Goal: Task Accomplishment & Management: Use online tool/utility

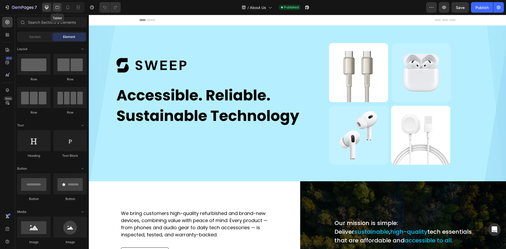
click at [58, 7] on icon at bounding box center [57, 7] width 5 height 5
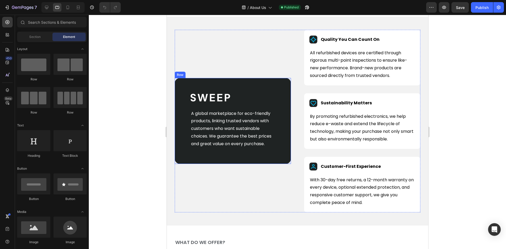
scroll to position [237, 0]
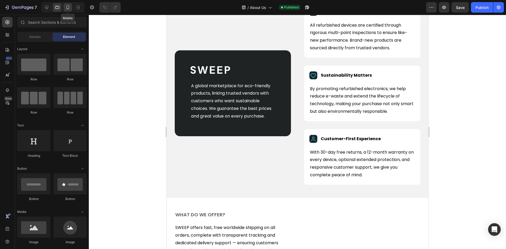
click at [65, 7] on icon at bounding box center [67, 7] width 5 height 5
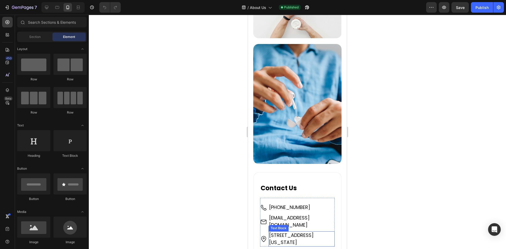
scroll to position [992, 0]
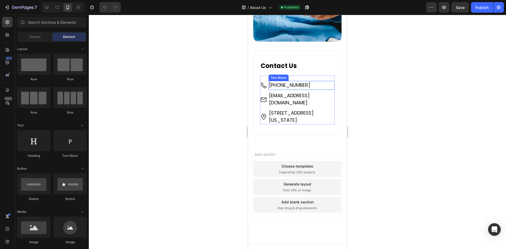
click at [293, 82] on span "[PHONE_NUMBER]" at bounding box center [289, 85] width 41 height 7
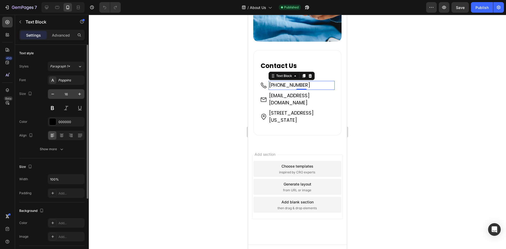
click at [66, 95] on input "16" at bounding box center [65, 93] width 17 height 9
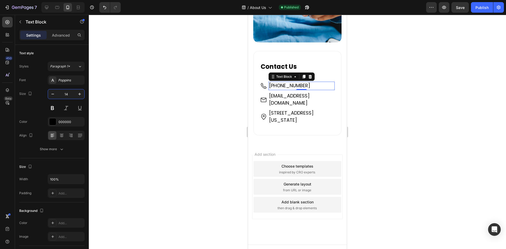
type input "14"
click at [291, 82] on span "[PHONE_NUMBER]" at bounding box center [289, 85] width 41 height 7
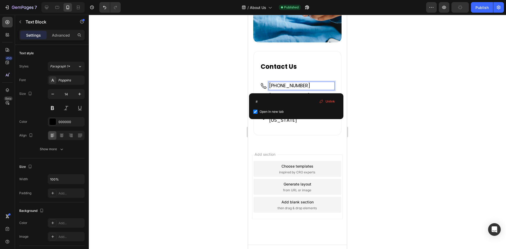
click at [283, 82] on span "[PHONE_NUMBER]" at bounding box center [289, 85] width 41 height 7
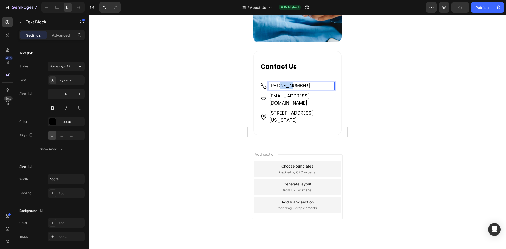
click at [283, 82] on span "[PHONE_NUMBER]" at bounding box center [289, 85] width 41 height 7
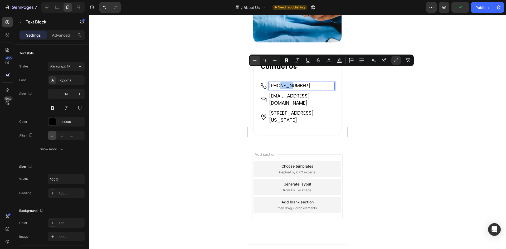
click at [254, 61] on icon "Editor contextual toolbar" at bounding box center [254, 60] width 5 height 5
click at [275, 60] on icon "Editor contextual toolbar" at bounding box center [274, 60] width 5 height 5
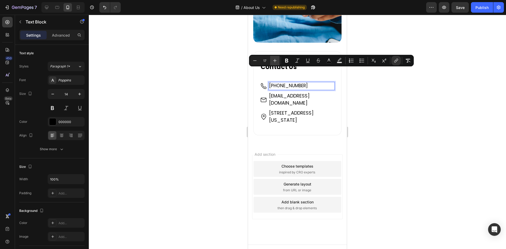
type input "18"
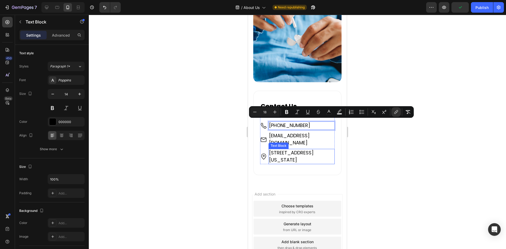
scroll to position [938, 0]
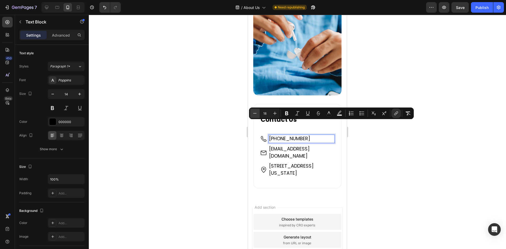
click at [253, 112] on icon "Editor contextual toolbar" at bounding box center [254, 113] width 5 height 5
type input "16"
click at [292, 145] on span "[EMAIL_ADDRESS][DOMAIN_NAME]" at bounding box center [289, 152] width 41 height 14
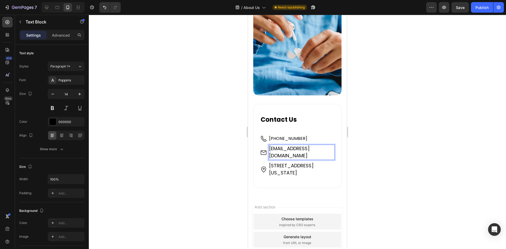
click at [292, 145] on span "[EMAIL_ADDRESS][DOMAIN_NAME]" at bounding box center [289, 152] width 41 height 14
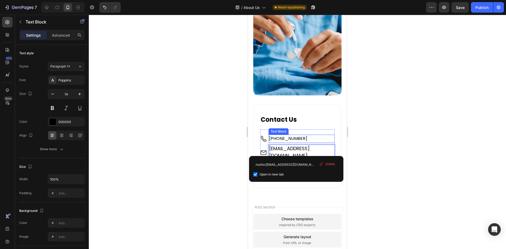
click at [294, 135] on span "[PHONE_NUMBER]" at bounding box center [288, 138] width 38 height 6
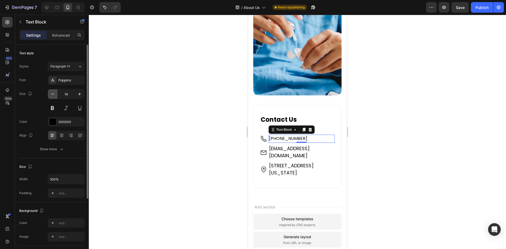
click at [55, 94] on icon "button" at bounding box center [52, 93] width 5 height 5
click at [79, 92] on icon "button" at bounding box center [79, 93] width 5 height 5
type input "14"
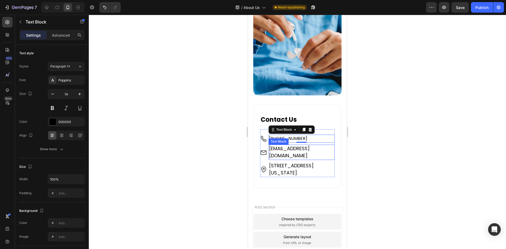
click at [291, 145] on span "[EMAIL_ADDRESS][DOMAIN_NAME]" at bounding box center [289, 152] width 41 height 14
click at [279, 145] on span "[EMAIL_ADDRESS][DOMAIN_NAME]" at bounding box center [289, 152] width 41 height 14
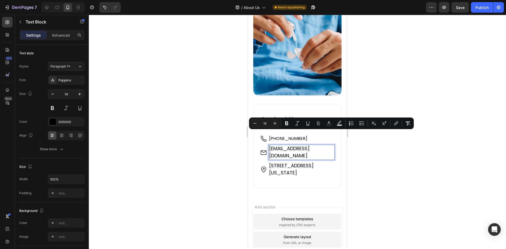
click at [279, 145] on span "[EMAIL_ADDRESS][DOMAIN_NAME]" at bounding box center [289, 152] width 41 height 14
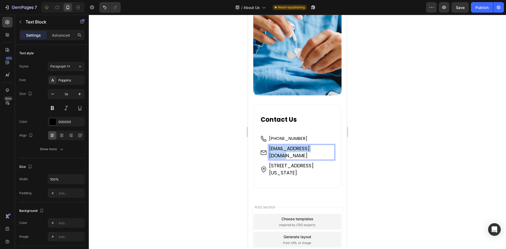
click at [279, 145] on span "[EMAIL_ADDRESS][DOMAIN_NAME]" at bounding box center [289, 152] width 41 height 14
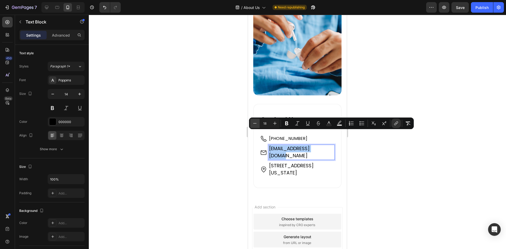
click at [255, 124] on icon "Editor contextual toolbar" at bounding box center [254, 123] width 5 height 5
type input "16"
click at [289, 162] on span "[STREET_ADDRESS][US_STATE]" at bounding box center [291, 169] width 45 height 14
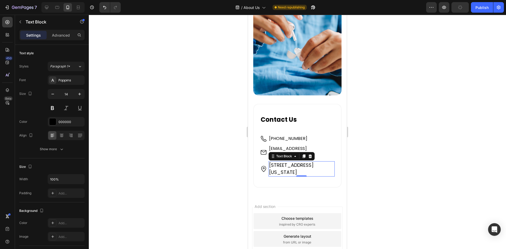
click at [289, 162] on span "[STREET_ADDRESS][US_STATE]" at bounding box center [291, 169] width 45 height 14
click at [288, 162] on span "[STREET_ADDRESS][US_STATE]" at bounding box center [291, 169] width 45 height 14
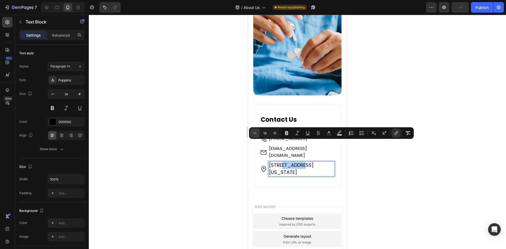
click at [253, 134] on icon "Editor contextual toolbar" at bounding box center [254, 132] width 5 height 5
type input "16"
click at [277, 135] on span "[PHONE_NUMBER]" at bounding box center [288, 138] width 38 height 6
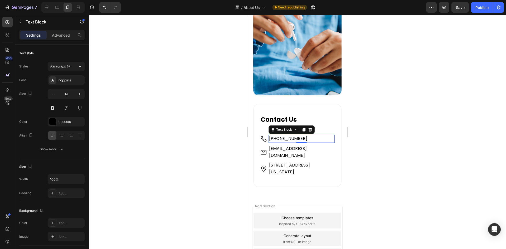
click at [277, 135] on span "[PHONE_NUMBER]" at bounding box center [288, 138] width 38 height 6
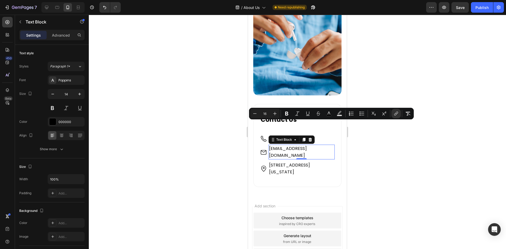
click at [283, 145] on span "[EMAIL_ADDRESS][DOMAIN_NAME]" at bounding box center [288, 151] width 38 height 13
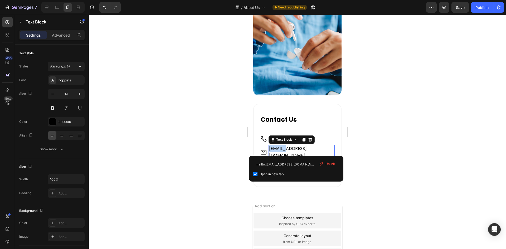
click at [284, 145] on span "[EMAIL_ADDRESS][DOMAIN_NAME]" at bounding box center [288, 151] width 38 height 13
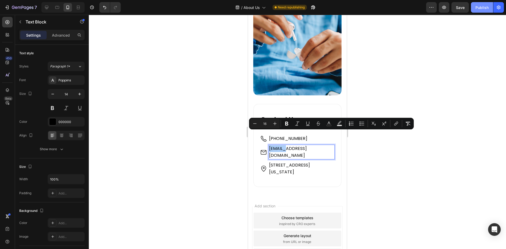
click at [479, 5] on div "Publish" at bounding box center [481, 8] width 13 height 6
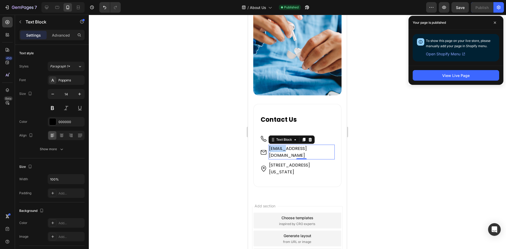
click at [283, 145] on span "[EMAIL_ADDRESS][DOMAIN_NAME]" at bounding box center [288, 151] width 38 height 13
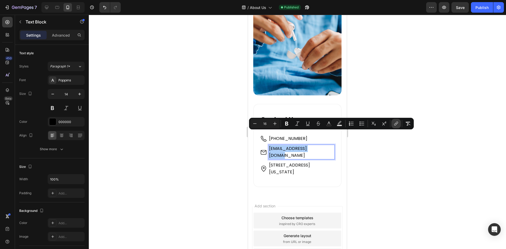
click at [394, 124] on icon "Editor contextual toolbar" at bounding box center [395, 123] width 5 height 5
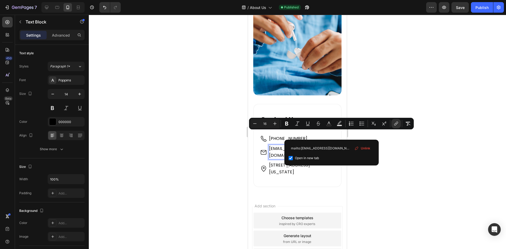
click at [402, 145] on div at bounding box center [297, 132] width 417 height 234
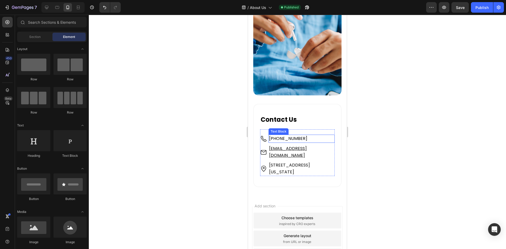
click at [286, 135] on span "[PHONE_NUMBER]" at bounding box center [288, 138] width 38 height 6
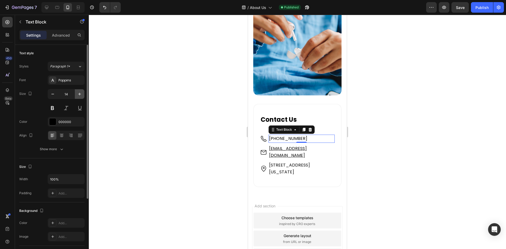
click at [79, 95] on icon "button" at bounding box center [79, 93] width 5 height 5
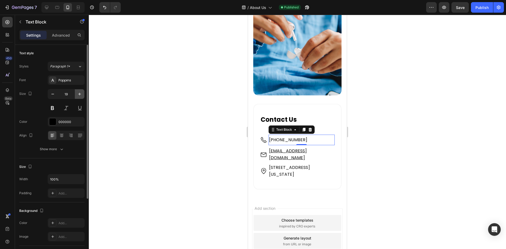
click at [79, 95] on icon "button" at bounding box center [79, 93] width 5 height 5
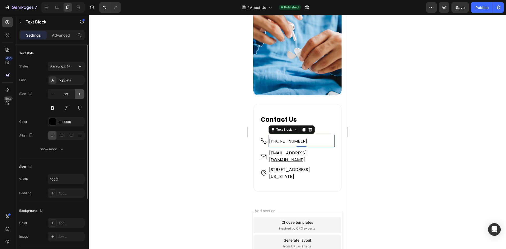
click at [79, 95] on icon "button" at bounding box center [79, 93] width 5 height 5
click at [65, 93] on input "25" at bounding box center [65, 93] width 17 height 9
click at [59, 67] on span "Paragraph 1*" at bounding box center [60, 66] width 20 height 5
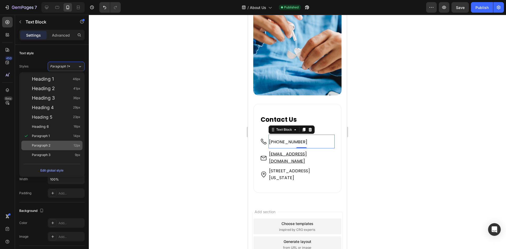
click at [44, 144] on span "Paragraph 2" at bounding box center [41, 145] width 18 height 5
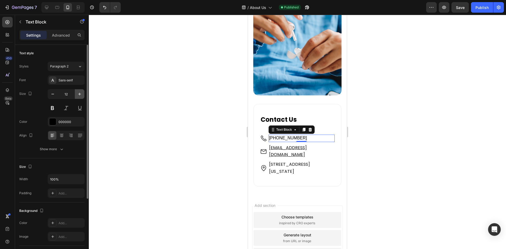
click at [79, 94] on icon "button" at bounding box center [79, 93] width 5 height 5
click at [66, 95] on input "14" at bounding box center [65, 93] width 17 height 9
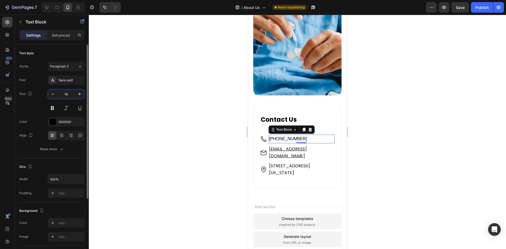
click at [66, 95] on input "16" at bounding box center [65, 93] width 17 height 9
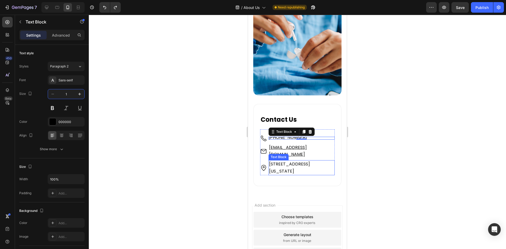
type input "14"
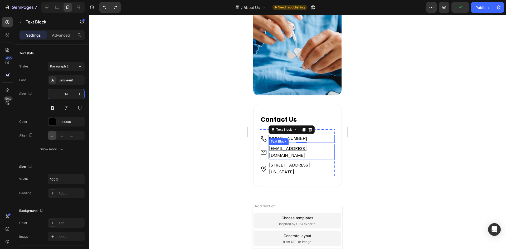
click at [299, 145] on u "[EMAIL_ADDRESS][DOMAIN_NAME]" at bounding box center [288, 151] width 38 height 13
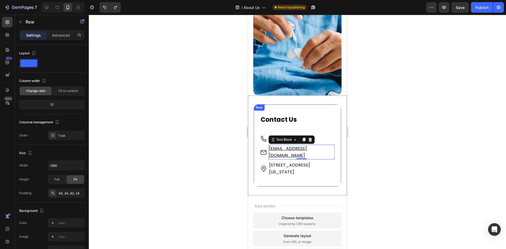
click at [336, 121] on div "Contact Us Heading Image [PHONE_NUMBER] Text Block Image [EMAIL_ADDRESS][DOMAIN…" at bounding box center [297, 145] width 88 height 83
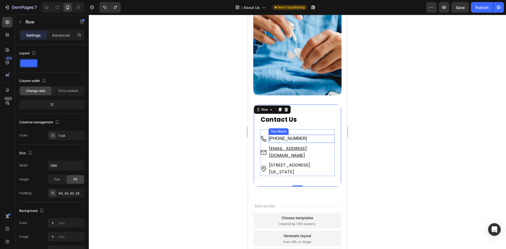
click at [293, 136] on span "[PHONE_NUMBER]" at bounding box center [288, 138] width 38 height 4
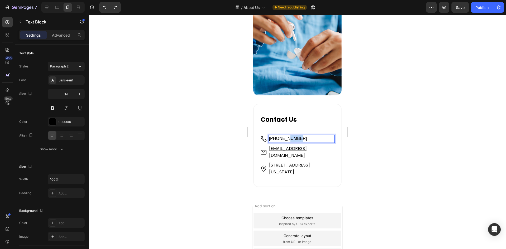
click at [290, 136] on span "[PHONE_NUMBER]" at bounding box center [288, 138] width 38 height 4
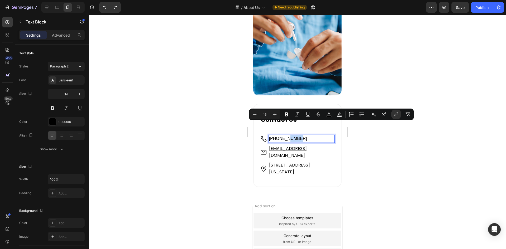
click at [290, 136] on span "[PHONE_NUMBER]" at bounding box center [288, 138] width 38 height 4
click at [273, 113] on icon "Editor contextual toolbar" at bounding box center [274, 114] width 5 height 5
type input "18"
click at [283, 145] on u "[EMAIL_ADDRESS][DOMAIN_NAME]" at bounding box center [288, 151] width 38 height 13
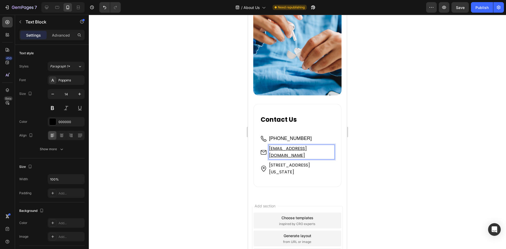
click at [283, 145] on u "[EMAIL_ADDRESS][DOMAIN_NAME]" at bounding box center [288, 151] width 38 height 13
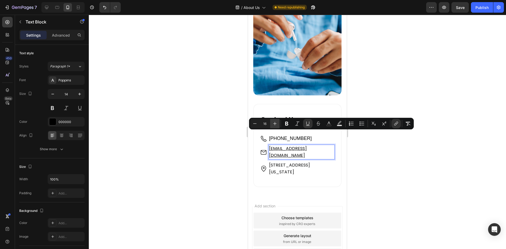
click at [275, 124] on icon "Editor contextual toolbar" at bounding box center [274, 123] width 3 height 3
type input "18"
click at [283, 163] on span "[STREET_ADDRESS][US_STATE]" at bounding box center [289, 169] width 41 height 13
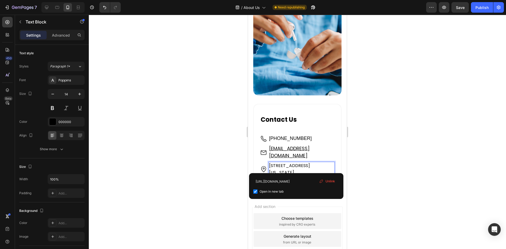
click at [283, 163] on span "[STREET_ADDRESS][US_STATE]" at bounding box center [289, 169] width 41 height 13
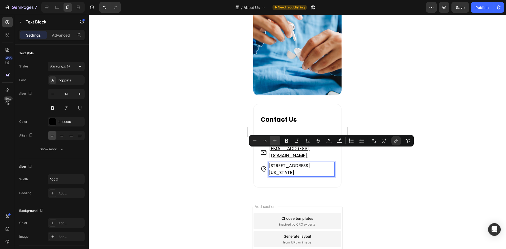
click at [274, 139] on icon "Editor contextual toolbar" at bounding box center [274, 140] width 5 height 5
type input "18"
click at [293, 175] on div "Contact Us Heading Image [PHONE_NUMBER] Text Block Image [EMAIL_ADDRESS][DOMAIN…" at bounding box center [297, 146] width 88 height 84
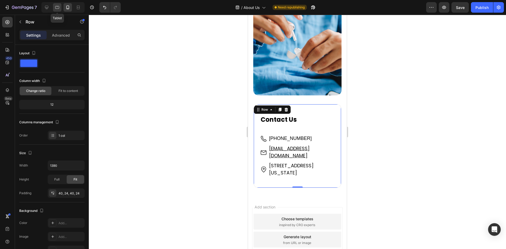
click at [57, 7] on icon at bounding box center [57, 7] width 5 height 5
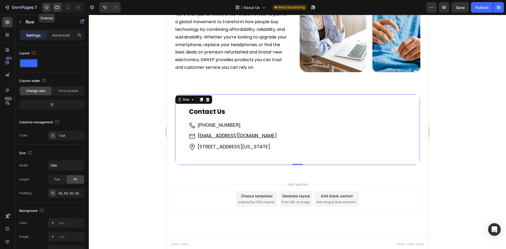
click at [47, 9] on icon at bounding box center [46, 7] width 5 height 5
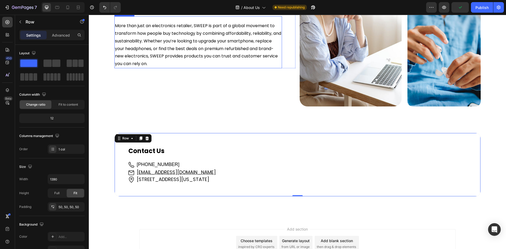
scroll to position [681, 0]
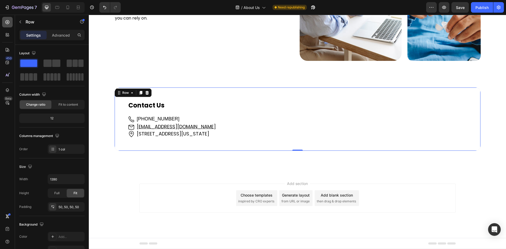
click at [9, 21] on icon at bounding box center [7, 22] width 5 height 5
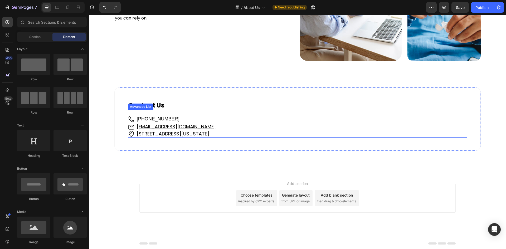
click at [131, 113] on div "Image [PHONE_NUMBER] Text Block Image [EMAIL_ADDRESS][DOMAIN_NAME] Text Block I…" at bounding box center [297, 124] width 339 height 28
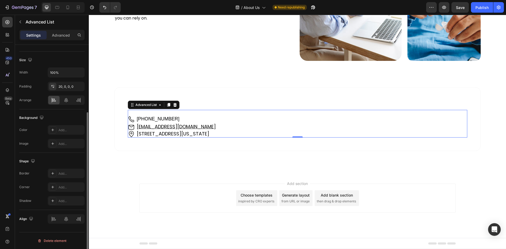
scroll to position [0, 0]
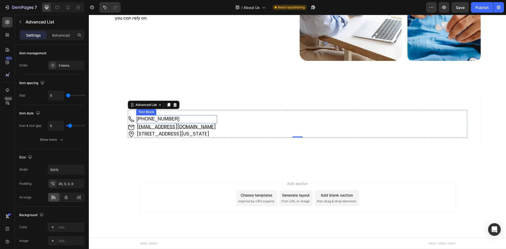
click at [185, 119] on p "[PHONE_NUMBER]" at bounding box center [177, 119] width 80 height 7
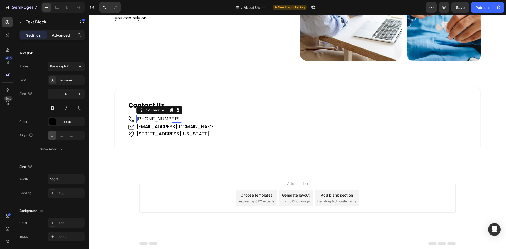
click at [56, 33] on p "Advanced" at bounding box center [61, 35] width 18 height 6
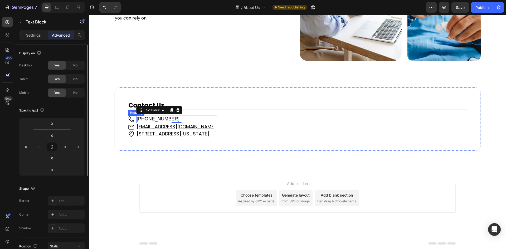
click at [128, 101] on h2 "Contact Us" at bounding box center [297, 105] width 339 height 9
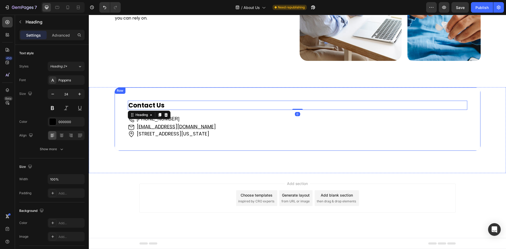
click at [121, 95] on div "Contact Us Heading 0 Image [PHONE_NUMBER] Text Block Image [EMAIL_ADDRESS][DOMA…" at bounding box center [297, 119] width 366 height 64
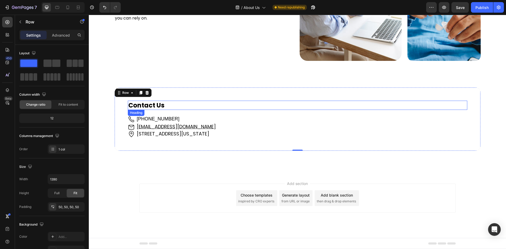
click at [134, 103] on h2 "Contact Us" at bounding box center [297, 105] width 339 height 9
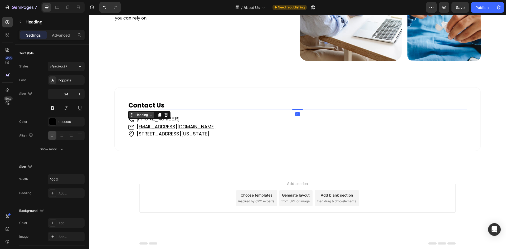
click at [141, 114] on div "Heading" at bounding box center [141, 115] width 14 height 5
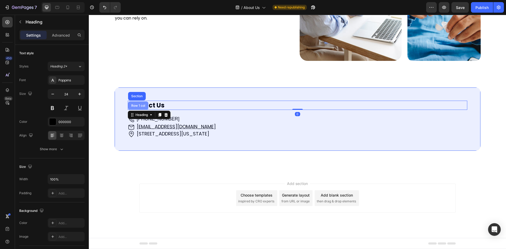
click at [139, 106] on div "Row 1 col" at bounding box center [138, 105] width 16 height 3
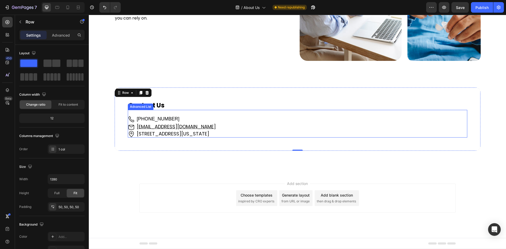
click at [179, 112] on div "Image [PHONE_NUMBER] Text Block Image [EMAIL_ADDRESS][DOMAIN_NAME] Text Block I…" at bounding box center [297, 124] width 339 height 28
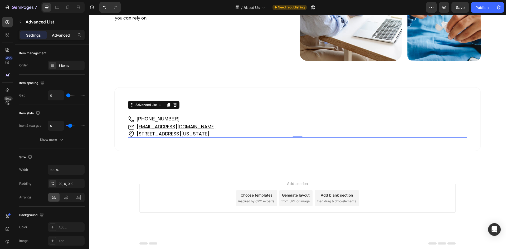
click at [57, 37] on p "Advanced" at bounding box center [61, 35] width 18 height 6
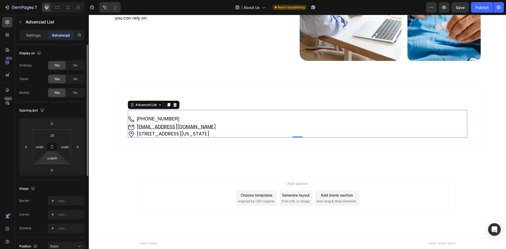
scroll to position [132, 0]
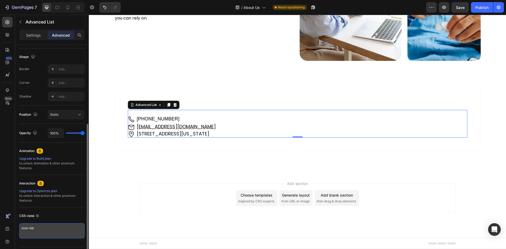
click at [32, 227] on textarea "icon-list" at bounding box center [51, 230] width 65 height 15
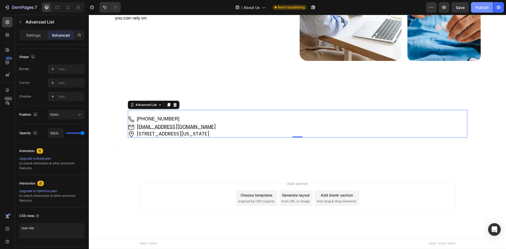
click at [479, 8] on div "Publish" at bounding box center [481, 8] width 13 height 6
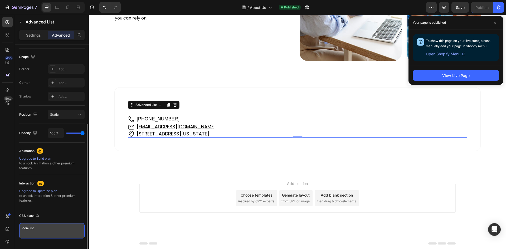
click at [32, 228] on textarea "icon-list" at bounding box center [51, 230] width 65 height 15
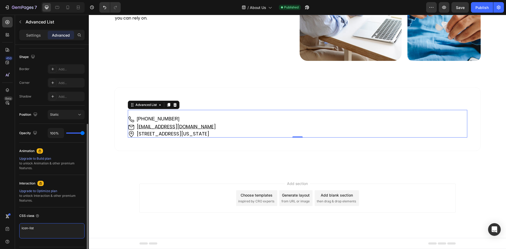
click at [32, 228] on textarea "icon-list" at bounding box center [51, 230] width 65 height 15
type textarea "icon-list"
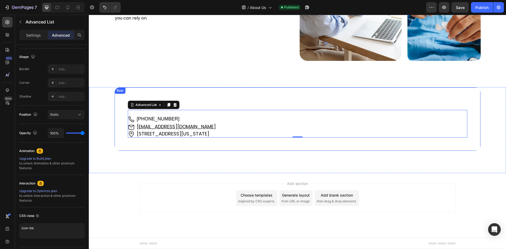
click at [130, 92] on div "Contact Us Heading Image [PHONE_NUMBER] Text Block Image [EMAIL_ADDRESS][DOMAIN…" at bounding box center [297, 119] width 366 height 64
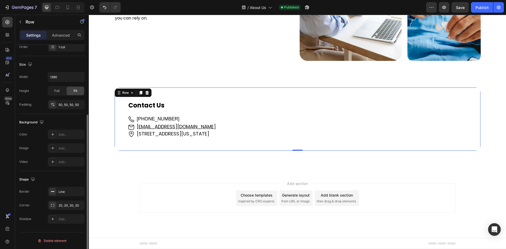
scroll to position [0, 0]
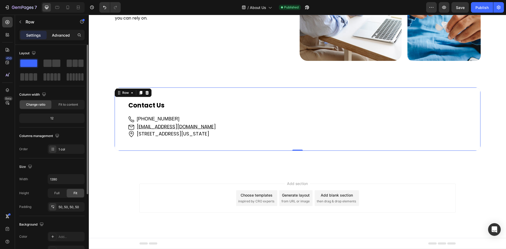
click at [63, 32] on div "Advanced" at bounding box center [61, 35] width 26 height 8
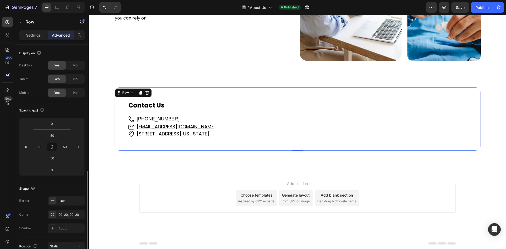
scroll to position [132, 0]
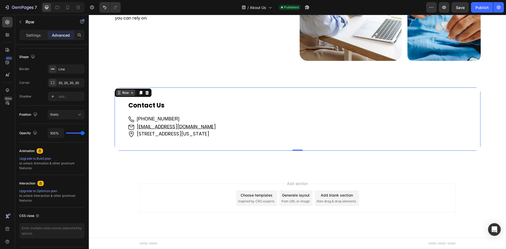
click at [126, 91] on div "Row" at bounding box center [125, 92] width 9 height 5
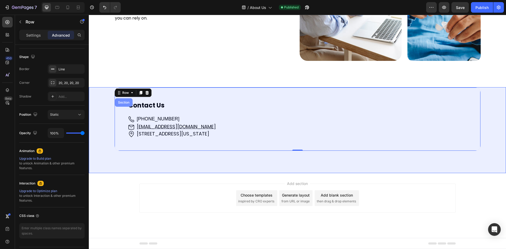
click at [121, 103] on div "Section" at bounding box center [123, 102] width 13 height 3
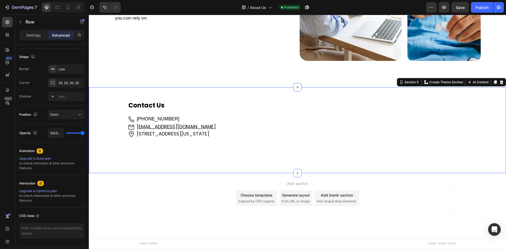
scroll to position [0, 0]
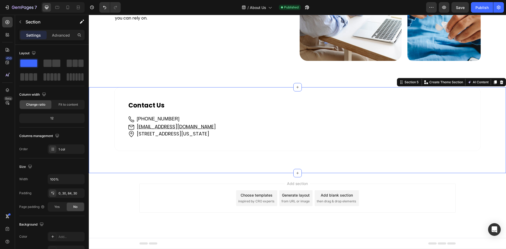
click at [65, 40] on div "Settings Advanced" at bounding box center [51, 35] width 65 height 11
click at [62, 38] on div "Advanced" at bounding box center [61, 35] width 26 height 8
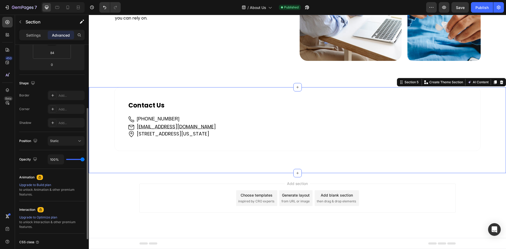
scroll to position [147, 0]
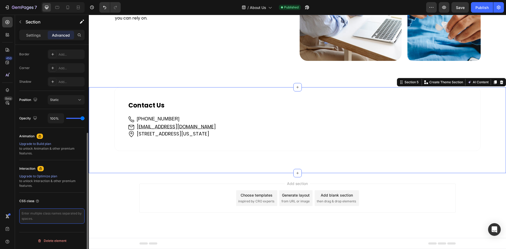
click at [32, 214] on textarea at bounding box center [51, 215] width 65 height 15
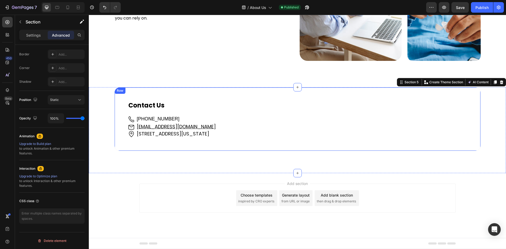
click at [128, 96] on div "Contact Us Heading Image [PHONE_NUMBER] Text Block Image [EMAIL_ADDRESS][DOMAIN…" at bounding box center [297, 119] width 366 height 64
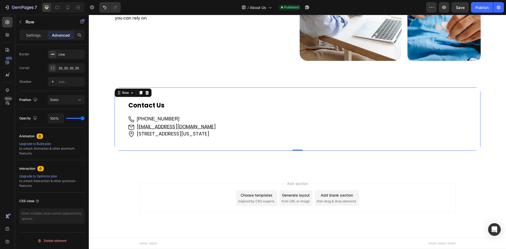
scroll to position [0, 0]
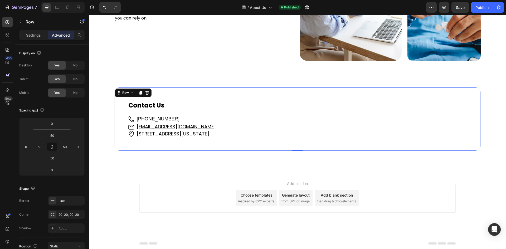
click at [118, 107] on div "Contact Us Heading Image [PHONE_NUMBER] Text Block Image [EMAIL_ADDRESS][DOMAIN…" at bounding box center [297, 119] width 366 height 64
click at [121, 90] on div "Row" at bounding box center [125, 92] width 9 height 5
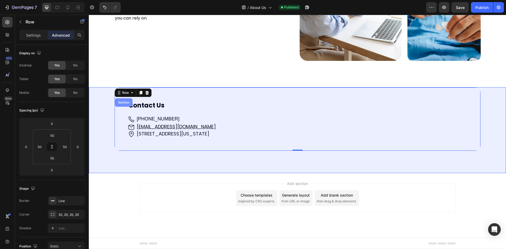
click at [121, 102] on div "Section" at bounding box center [123, 102] width 13 height 3
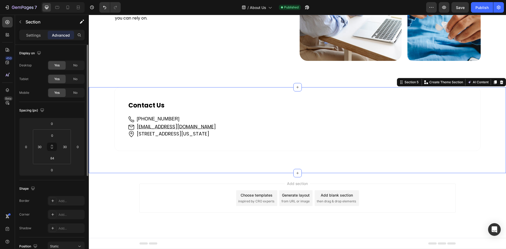
scroll to position [132, 0]
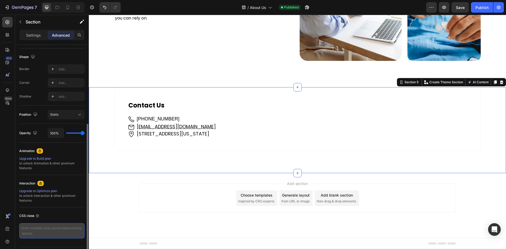
click at [23, 232] on textarea at bounding box center [51, 230] width 65 height 15
paste textarea "contact-us-sec"
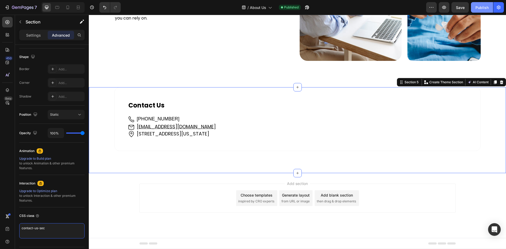
type textarea "contact-us-sec"
click at [488, 5] on div "Publish" at bounding box center [481, 8] width 13 height 6
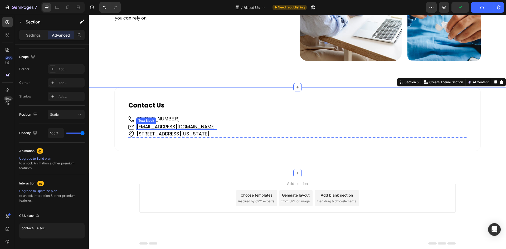
click at [203, 126] on p "[EMAIL_ADDRESS][DOMAIN_NAME]" at bounding box center [177, 126] width 80 height 5
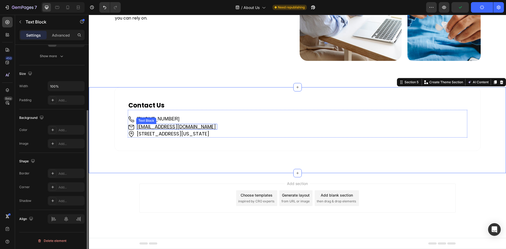
scroll to position [0, 0]
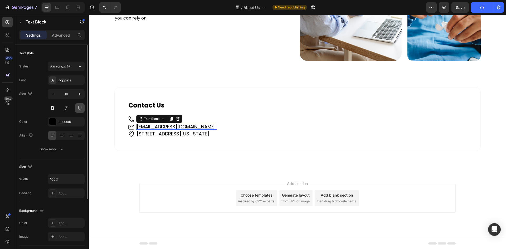
click at [78, 109] on button at bounding box center [79, 107] width 9 height 9
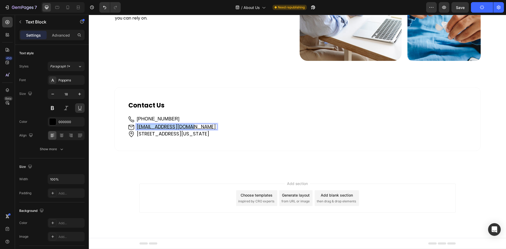
click at [172, 124] on u "[EMAIL_ADDRESS][DOMAIN_NAME]" at bounding box center [176, 126] width 79 height 7
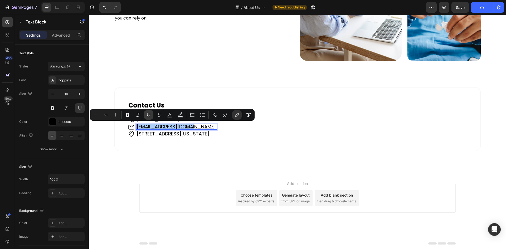
click at [145, 116] on button "Underline" at bounding box center [148, 114] width 9 height 9
click at [149, 115] on icon "Editor contextual toolbar" at bounding box center [148, 114] width 5 height 5
click at [149, 114] on icon "Editor contextual toolbar" at bounding box center [148, 114] width 5 height 5
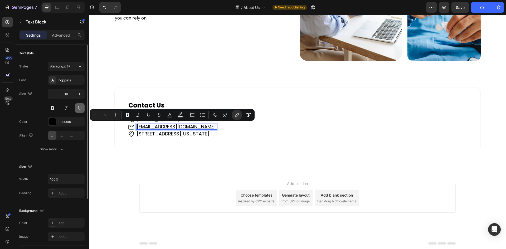
click at [81, 109] on button at bounding box center [79, 107] width 9 height 9
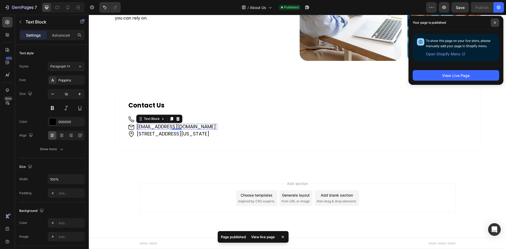
click at [496, 22] on icon at bounding box center [495, 22] width 3 height 3
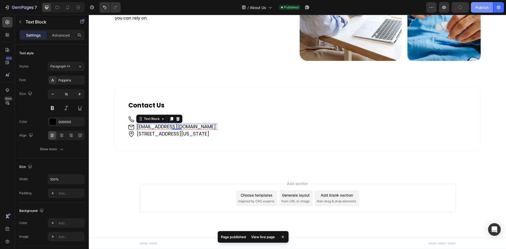
click at [481, 9] on div "Publish" at bounding box center [481, 8] width 13 height 6
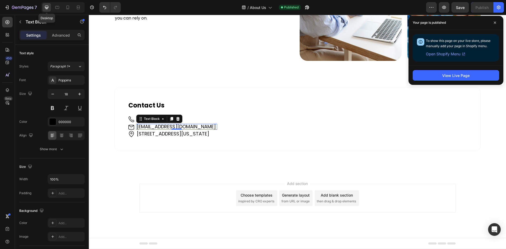
click at [46, 7] on icon at bounding box center [46, 7] width 5 height 5
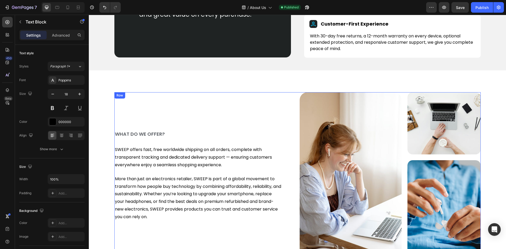
scroll to position [325, 0]
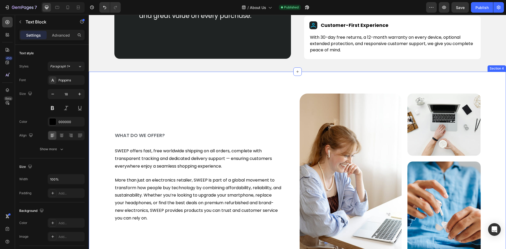
click at [117, 83] on div "WHAT DO WE OFFER? Heading SWEEP offers fast, free worldwide shipping on all ord…" at bounding box center [297, 180] width 417 height 216
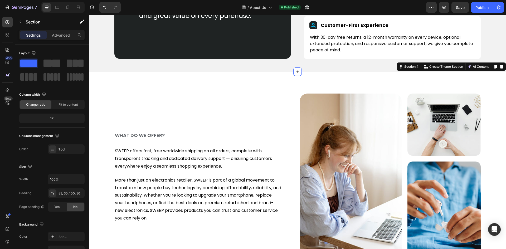
click at [293, 92] on div "WHAT DO WE OFFER? Heading SWEEP offers fast, free worldwide shipping on all ord…" at bounding box center [297, 180] width 417 height 216
click at [295, 106] on div "WHAT DO WE OFFER? Heading SWEEP offers fast, free worldwide shipping on all ord…" at bounding box center [297, 177] width 366 height 167
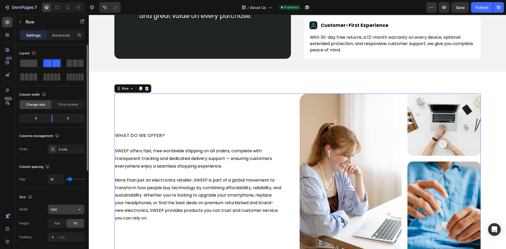
click at [53, 210] on input "1390" at bounding box center [66, 209] width 36 height 9
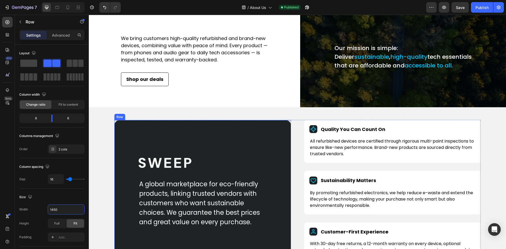
scroll to position [114, 0]
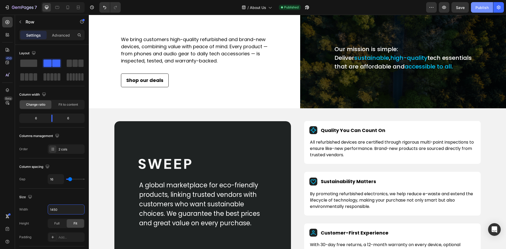
type input "1450"
click at [478, 8] on div "Publish" at bounding box center [481, 8] width 13 height 6
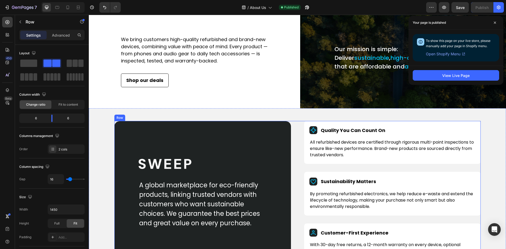
click at [296, 140] on div "Image A global marketplace for eco-friendly products, linking trusted vendors w…" at bounding box center [297, 193] width 366 height 145
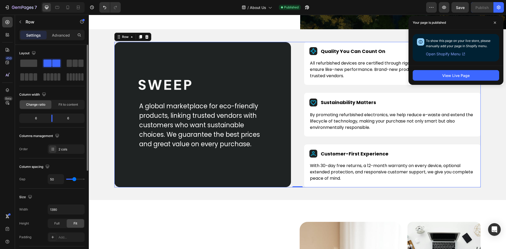
scroll to position [105, 0]
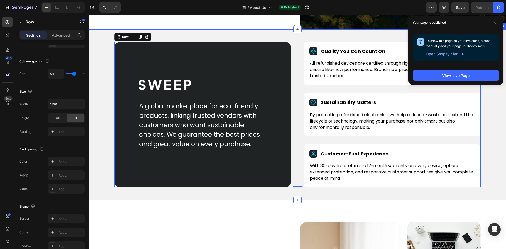
click at [102, 69] on div "Image A global marketplace for eco-friendly products, linking trusted vendors w…" at bounding box center [297, 114] width 417 height 171
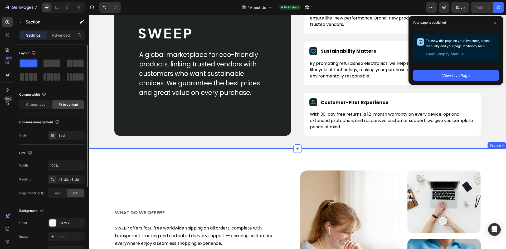
scroll to position [325, 0]
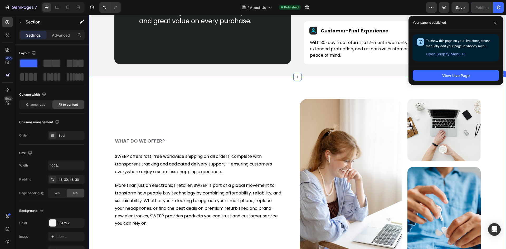
click at [104, 133] on div "WHAT DO WE OFFER? Heading SWEEP offers fast, free worldwide shipping on all ord…" at bounding box center [297, 182] width 401 height 167
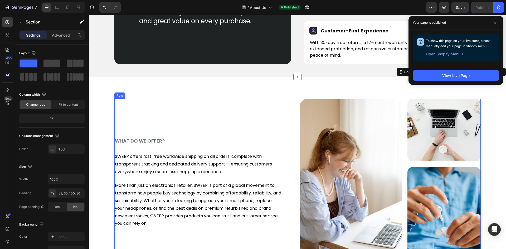
click at [289, 110] on div "WHAT DO WE OFFER? Heading SWEEP offers fast, free worldwide shipping on all ord…" at bounding box center [204, 182] width 181 height 167
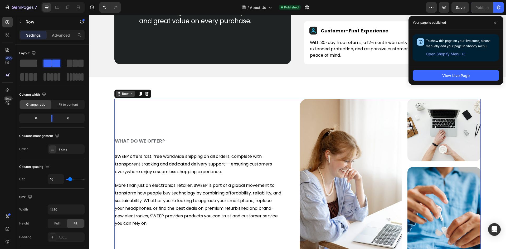
click at [124, 94] on div "Row" at bounding box center [125, 93] width 9 height 5
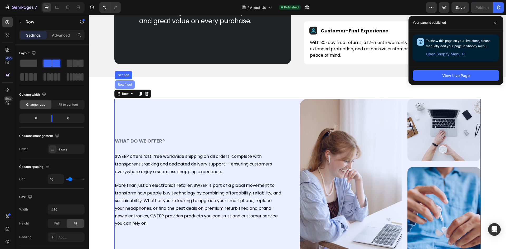
click at [123, 85] on div "Row 1 col" at bounding box center [125, 84] width 16 height 3
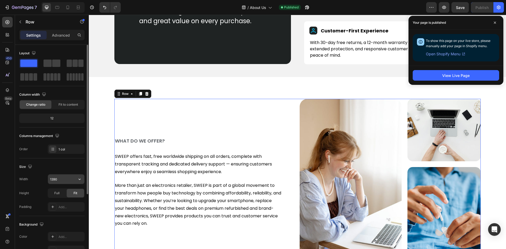
click at [53, 178] on input "1390" at bounding box center [66, 178] width 36 height 9
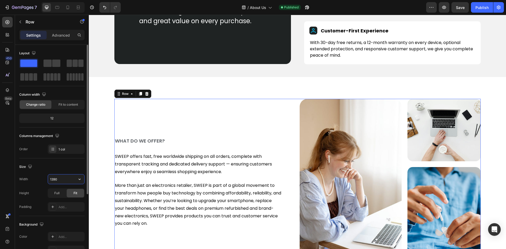
click at [53, 178] on input "1390" at bounding box center [66, 178] width 36 height 9
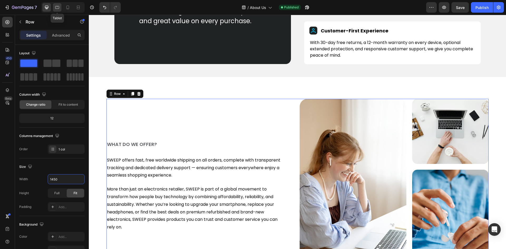
type input "1450"
click at [58, 7] on icon at bounding box center [57, 7] width 5 height 5
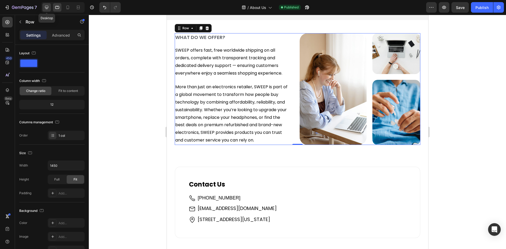
click at [44, 6] on div at bounding box center [46, 7] width 8 height 8
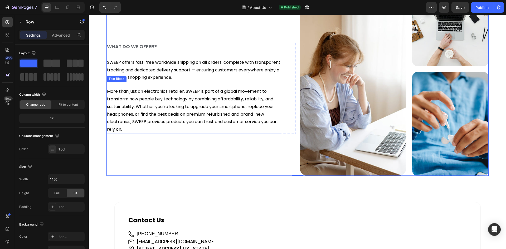
scroll to position [400, 0]
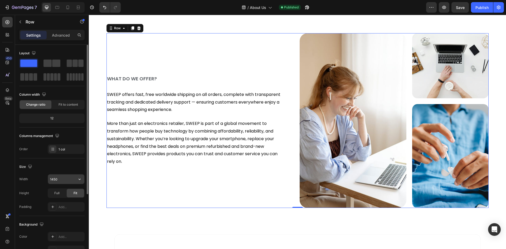
click at [54, 179] on input "1450" at bounding box center [66, 178] width 36 height 9
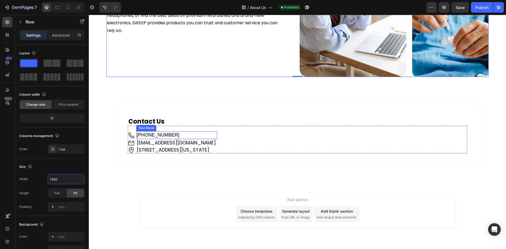
scroll to position [532, 0]
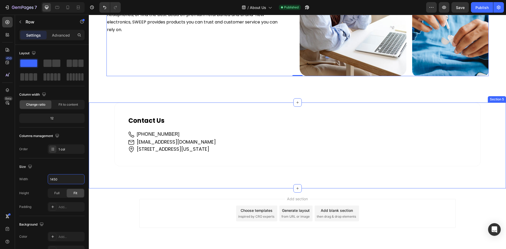
click at [106, 113] on div "Contact Us Heading Image [PHONE_NUMBER] Text Block Image [EMAIL_ADDRESS][DOMAIN…" at bounding box center [297, 135] width 401 height 64
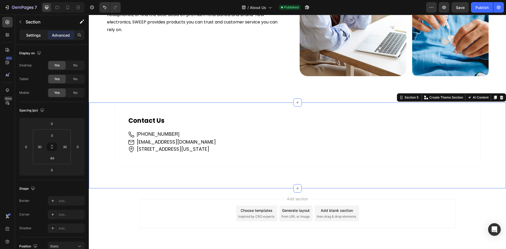
click at [32, 37] on p "Settings" at bounding box center [33, 35] width 15 height 6
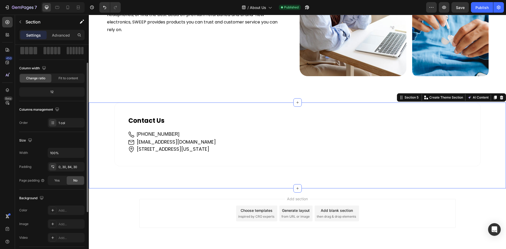
scroll to position [53, 0]
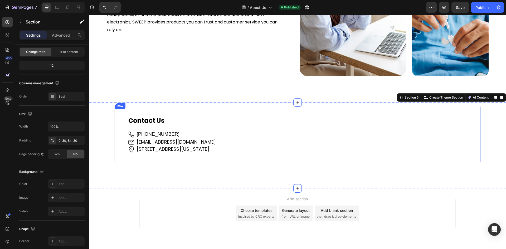
click at [139, 112] on div "Contact Us Heading Image [PHONE_NUMBER] Text Block Image [EMAIL_ADDRESS][DOMAIN…" at bounding box center [297, 135] width 366 height 64
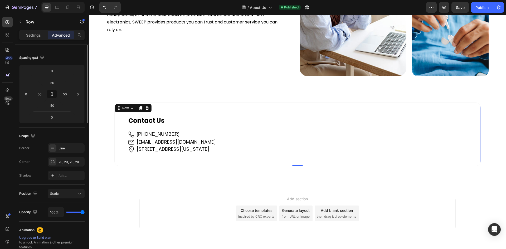
scroll to position [0, 0]
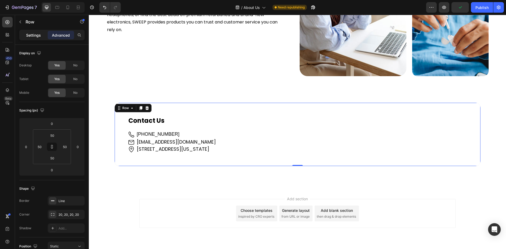
click at [34, 33] on p "Settings" at bounding box center [33, 35] width 15 height 6
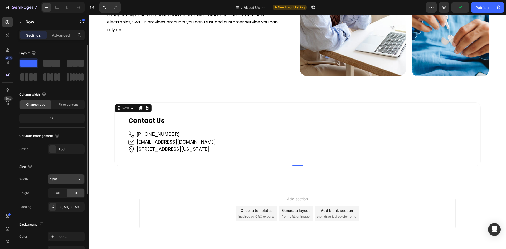
click at [54, 181] on input "1390" at bounding box center [66, 178] width 36 height 9
paste input "45"
type input "1450"
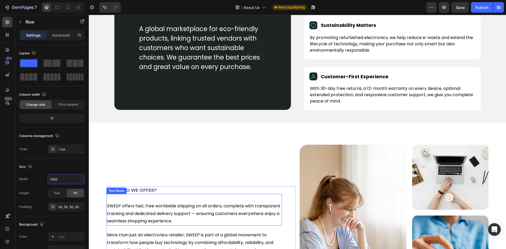
scroll to position [210, 0]
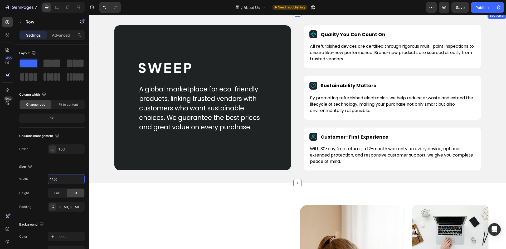
click at [108, 73] on div "Image A global marketplace for eco-friendly products, linking trusted vendors w…" at bounding box center [297, 97] width 417 height 171
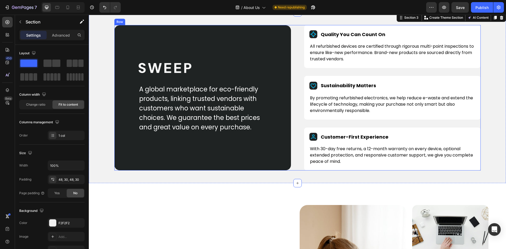
click at [294, 47] on div "Image A global marketplace for eco-friendly products, linking trusted vendors w…" at bounding box center [297, 97] width 366 height 145
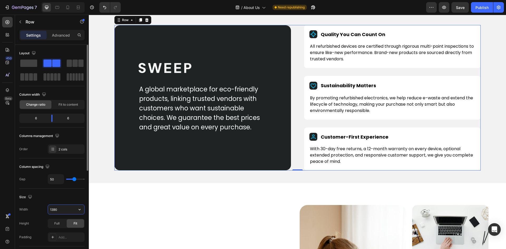
click at [54, 209] on input "1390" at bounding box center [66, 209] width 36 height 9
paste input "45"
type input "1450"
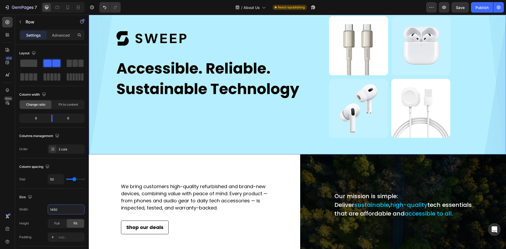
scroll to position [53, 0]
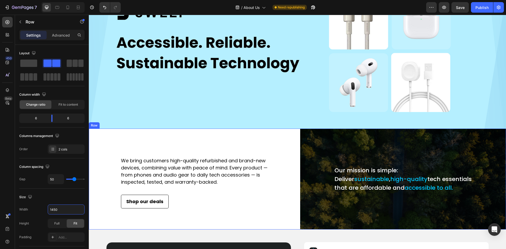
click at [139, 136] on div "We bring customers high-quality refurbished and brand-new devices, combining va…" at bounding box center [192, 179] width 206 height 101
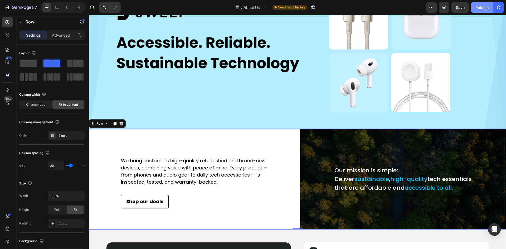
click at [488, 7] on div "Publish" at bounding box center [481, 8] width 13 height 6
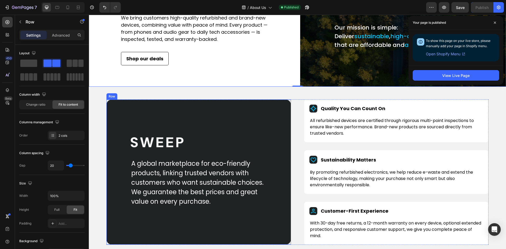
scroll to position [211, 0]
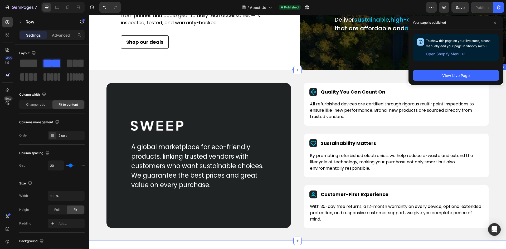
click at [288, 86] on div "Image A global marketplace for eco-friendly products, linking trusted vendors w…" at bounding box center [297, 155] width 417 height 171
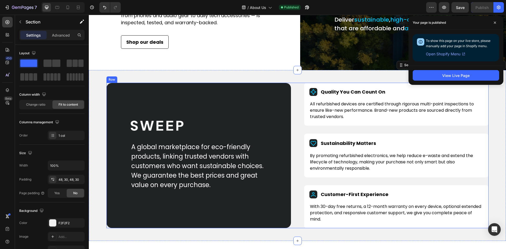
click at [295, 100] on div "Image A global marketplace for eco-friendly products, linking trusted vendors w…" at bounding box center [297, 155] width 382 height 145
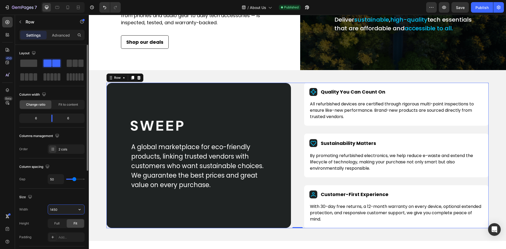
click at [52, 210] on input "1450" at bounding box center [66, 209] width 36 height 9
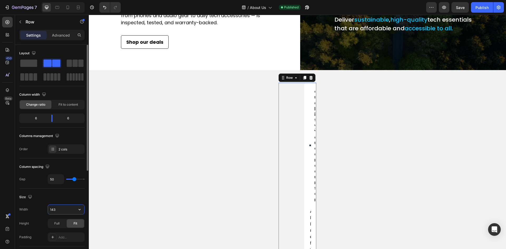
type input "1430"
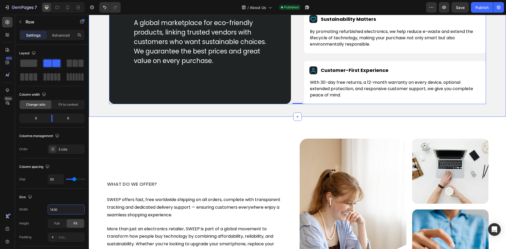
scroll to position [369, 0]
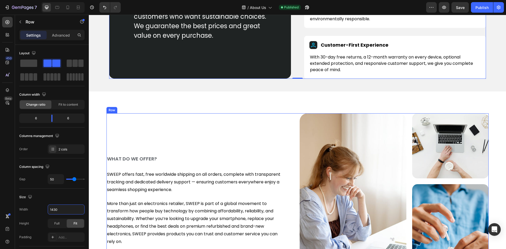
click at [292, 139] on div "WHAT DO WE OFFER? Heading SWEEP offers fast, free worldwide shipping on all ord…" at bounding box center [200, 200] width 189 height 175
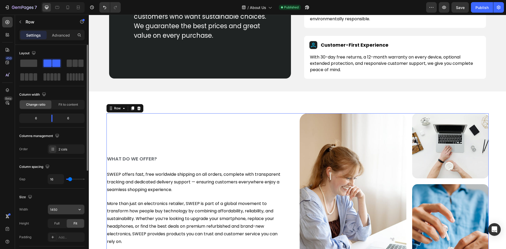
click at [52, 208] on input "1450" at bounding box center [66, 209] width 36 height 9
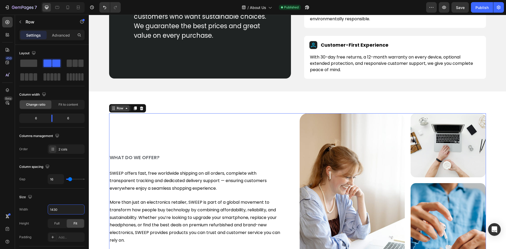
type input "1430"
click at [122, 109] on div "Row" at bounding box center [120, 108] width 9 height 5
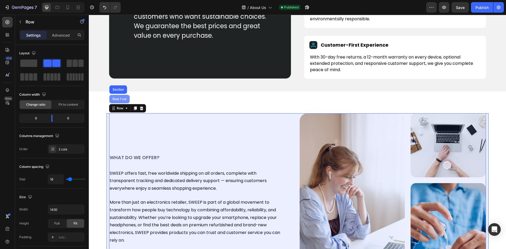
click at [118, 101] on div "Row 1 col" at bounding box center [119, 99] width 20 height 8
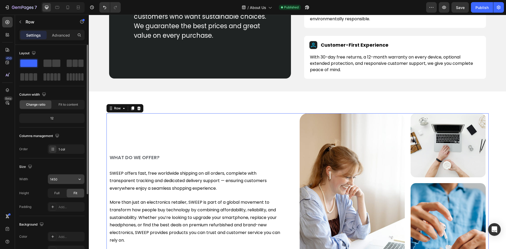
click at [50, 179] on input "1450" at bounding box center [66, 178] width 36 height 9
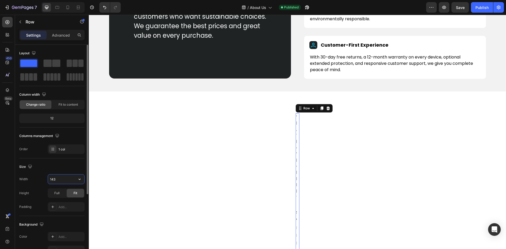
type input "1430"
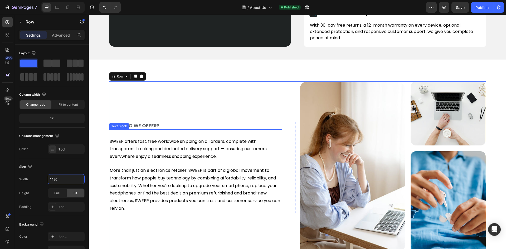
scroll to position [553, 0]
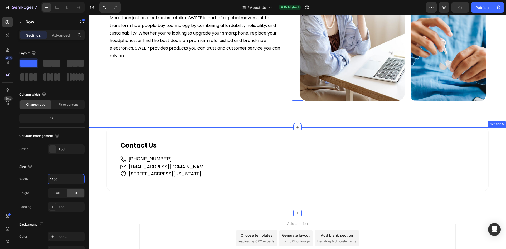
click at [99, 150] on div "Contact Us Heading Image [PHONE_NUMBER] Text Block Image [EMAIL_ADDRESS][DOMAIN…" at bounding box center [297, 159] width 401 height 64
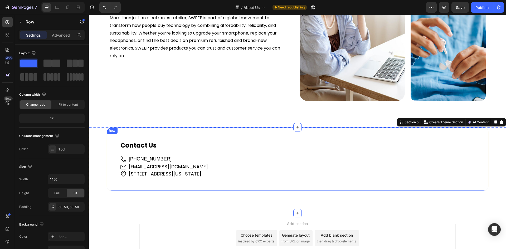
click at [111, 151] on div "Contact Us Heading Image [PHONE_NUMBER] Text Block Image [EMAIL_ADDRESS][DOMAIN…" at bounding box center [297, 159] width 382 height 64
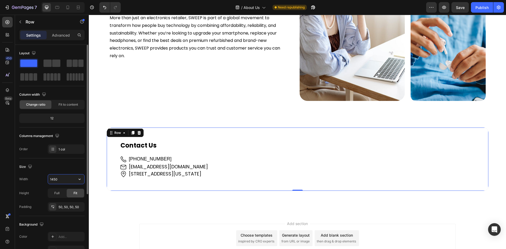
click at [55, 179] on input "1450" at bounding box center [66, 178] width 36 height 9
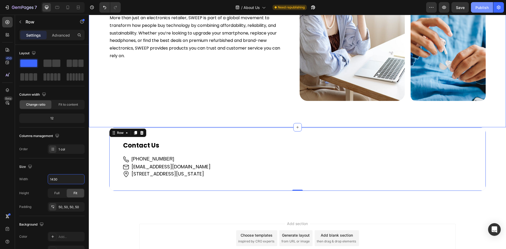
type input "1430"
click at [482, 10] on button "Publish" at bounding box center [482, 7] width 22 height 11
